Goal: Navigation & Orientation: Find specific page/section

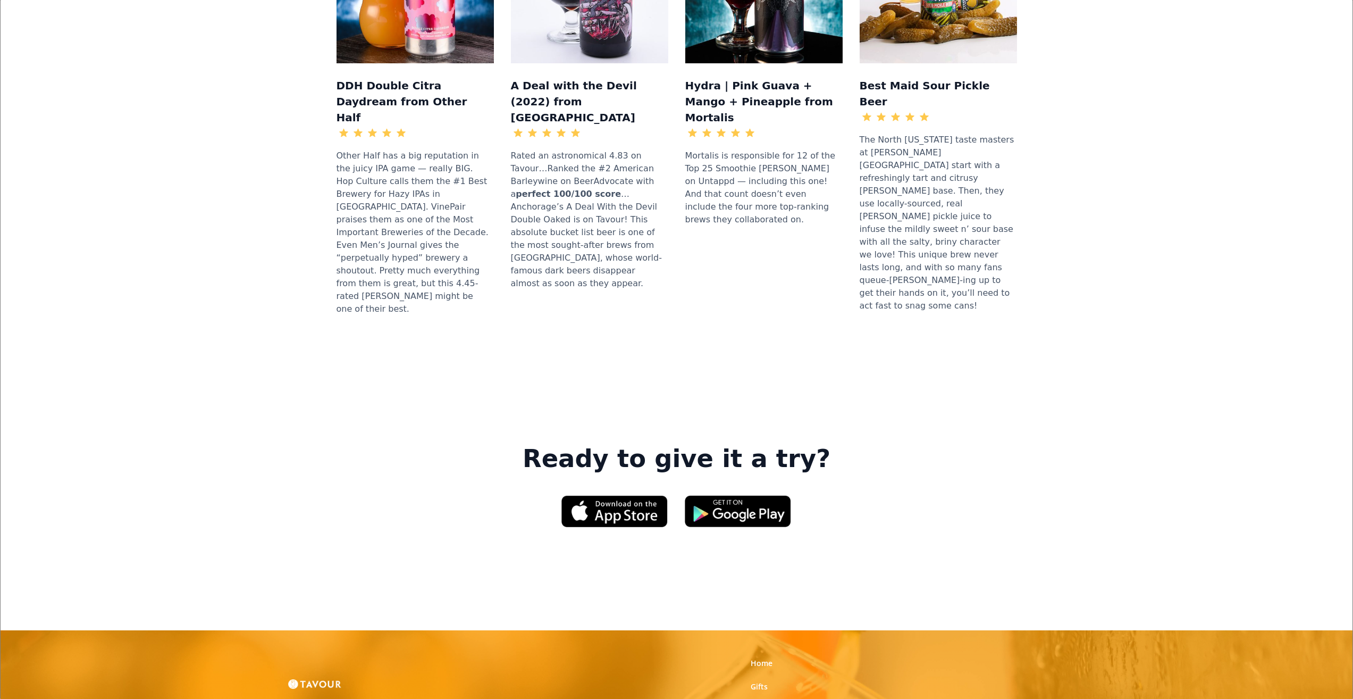
scroll to position [1418, 0]
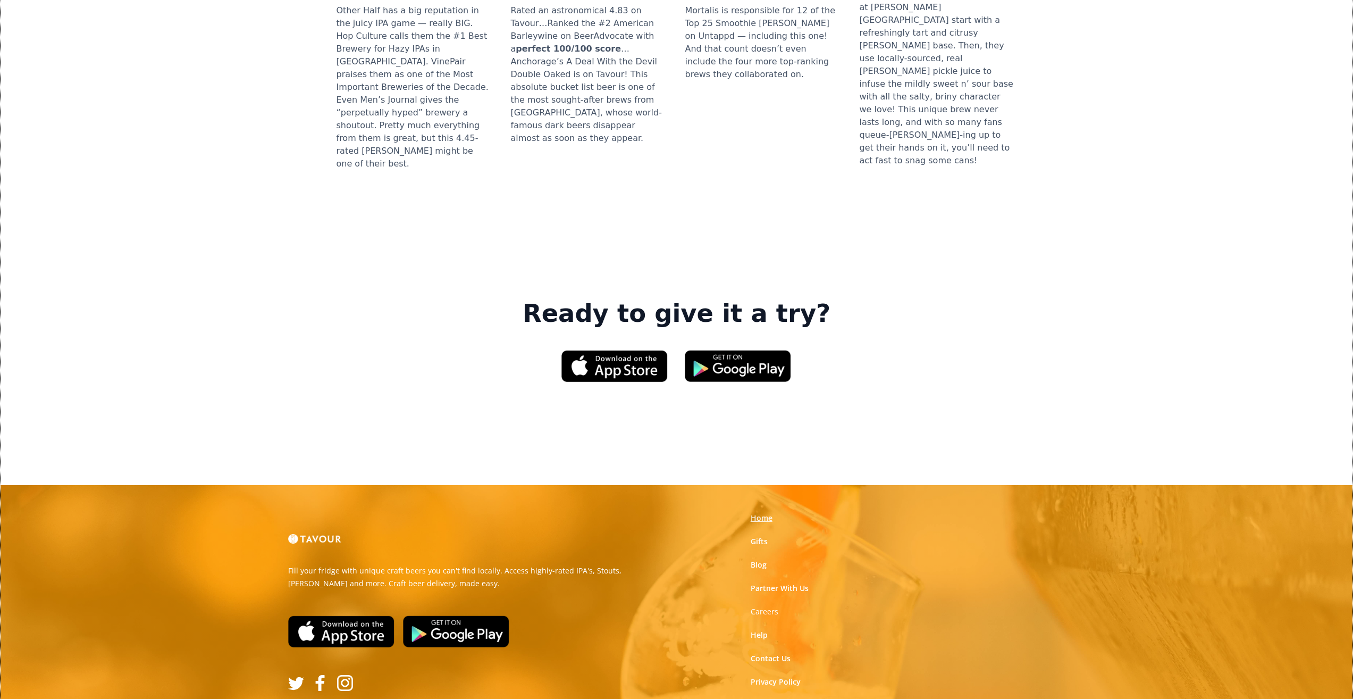
click at [762, 513] on link "Home" at bounding box center [762, 518] width 22 height 11
click at [754, 559] on link "Blog" at bounding box center [759, 564] width 16 height 11
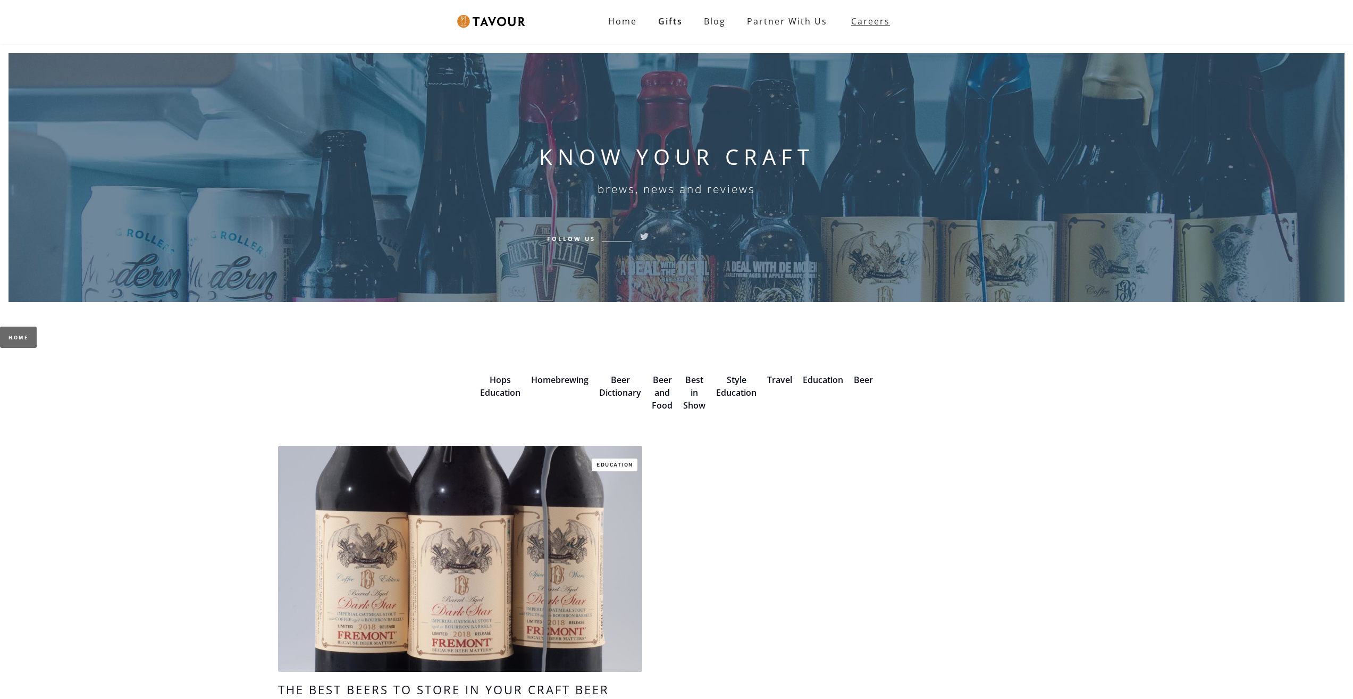
click at [870, 10] on link "Careers" at bounding box center [868, 21] width 60 height 30
